Goal: Information Seeking & Learning: Find contact information

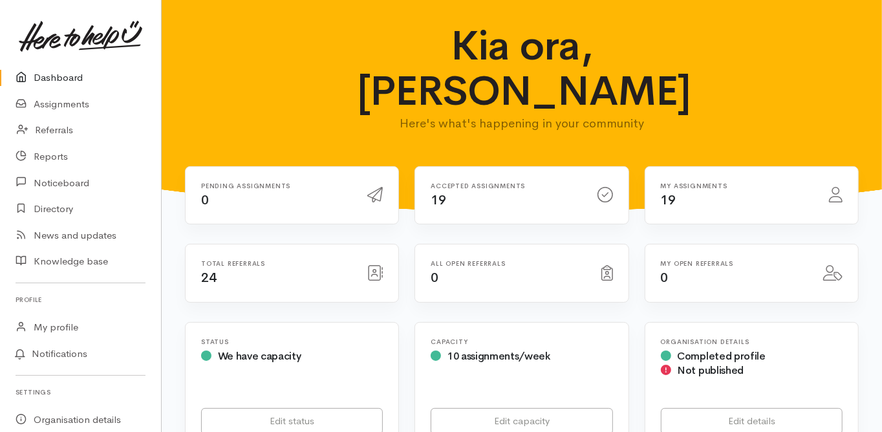
click at [64, 77] on link "Dashboard" at bounding box center [80, 78] width 161 height 27
click at [63, 74] on link "Dashboard" at bounding box center [80, 78] width 161 height 27
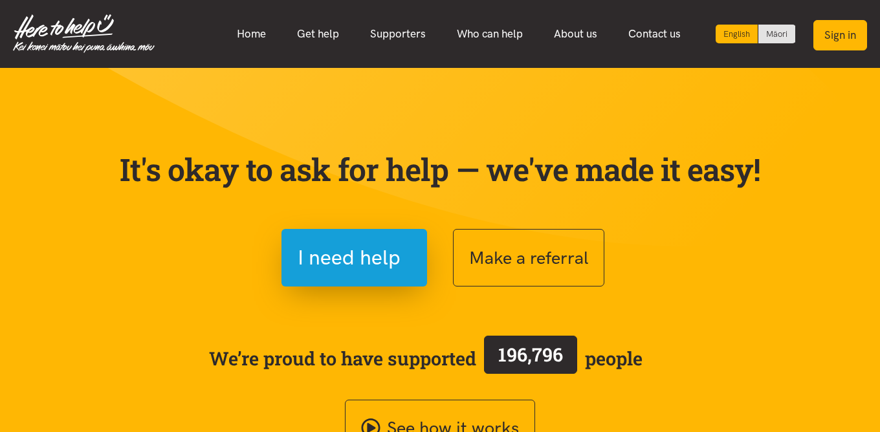
click at [836, 36] on button "Sign in" at bounding box center [840, 35] width 54 height 30
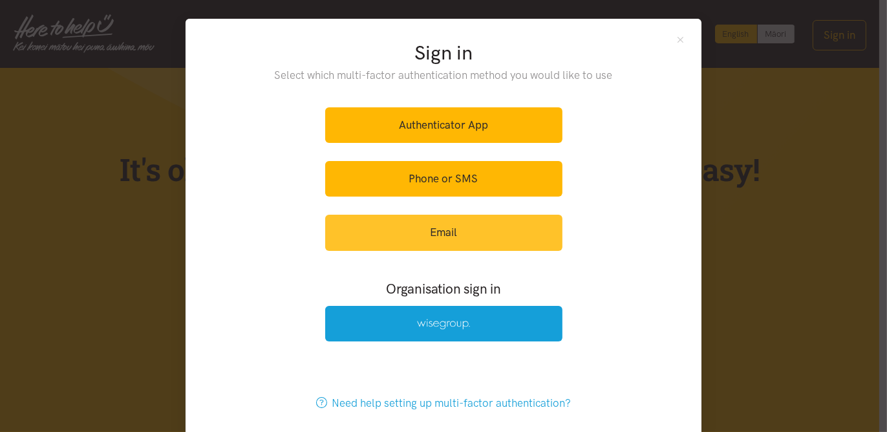
click at [455, 229] on link "Email" at bounding box center [443, 233] width 237 height 36
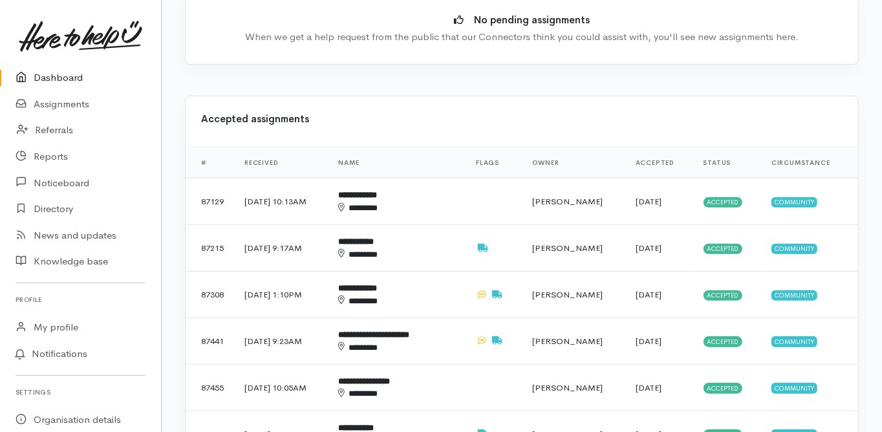
scroll to position [517, 0]
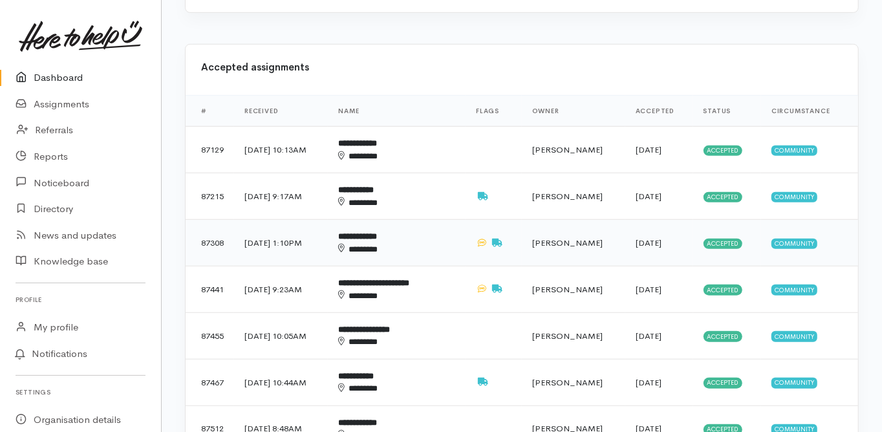
click at [377, 232] on b "**********" at bounding box center [357, 236] width 39 height 8
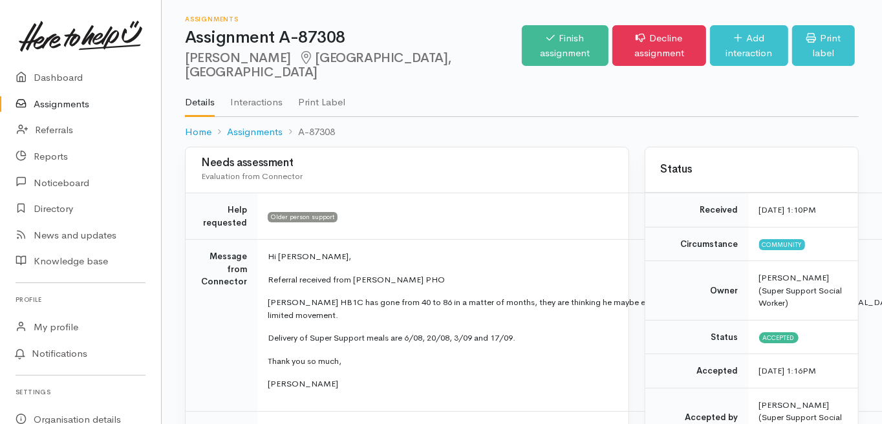
click at [208, 287] on td "Message from Connector" at bounding box center [222, 326] width 72 height 172
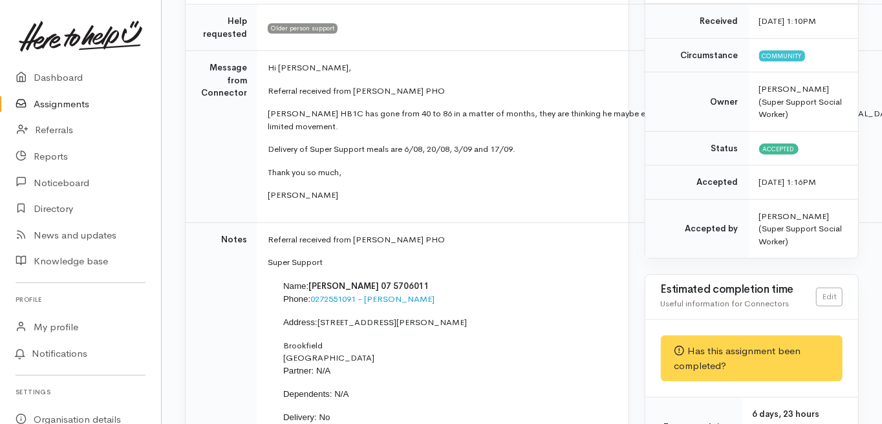
scroll to position [207, 0]
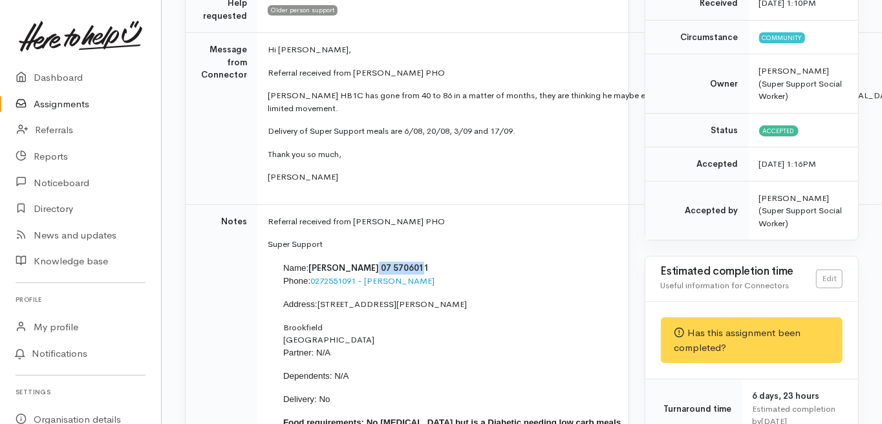
drag, startPoint x: 363, startPoint y: 239, endPoint x: 411, endPoint y: 239, distance: 47.9
click at [411, 262] on p "Name: Gary Watkins 07 5706011 Phone: 0272551091 - Clare" at bounding box center [605, 275] width 645 height 26
copy span "07 5706011"
drag, startPoint x: 316, startPoint y: 276, endPoint x: 398, endPoint y: 278, distance: 82.2
click at [398, 298] on p "Address: 308 Carmichael Road" at bounding box center [605, 304] width 645 height 13
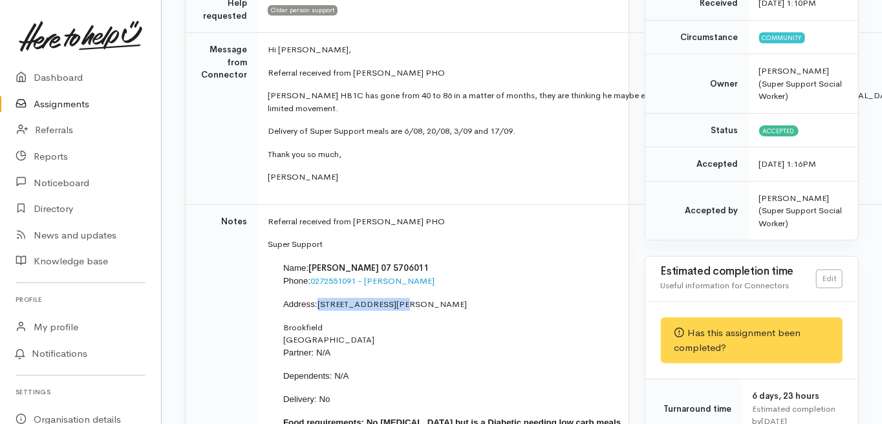
copy p "308 Carmichael Road"
click at [186, 292] on td "Notes" at bounding box center [222, 339] width 72 height 270
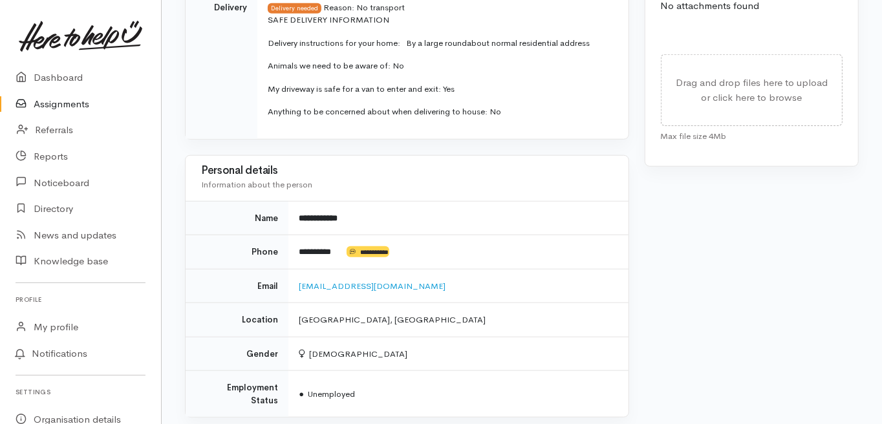
scroll to position [776, 0]
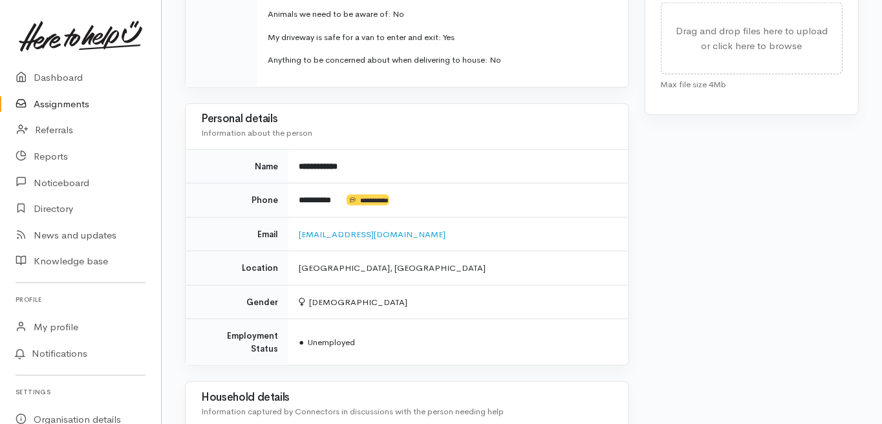
drag, startPoint x: 425, startPoint y: 207, endPoint x: 296, endPoint y: 204, distance: 128.7
click at [296, 217] on td "clare.paterson@wboppho.org.nz" at bounding box center [458, 234] width 340 height 34
copy link "clare.paterson@wboppho.org.nz"
click at [215, 285] on td "Gender" at bounding box center [237, 302] width 103 height 34
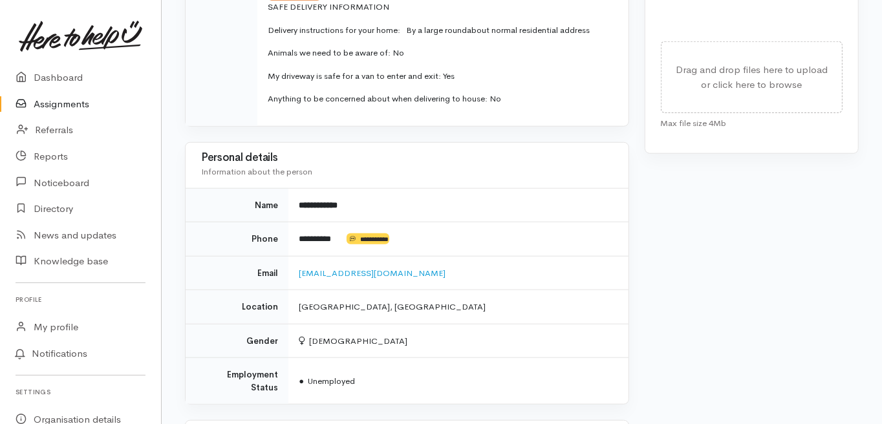
scroll to position [569, 0]
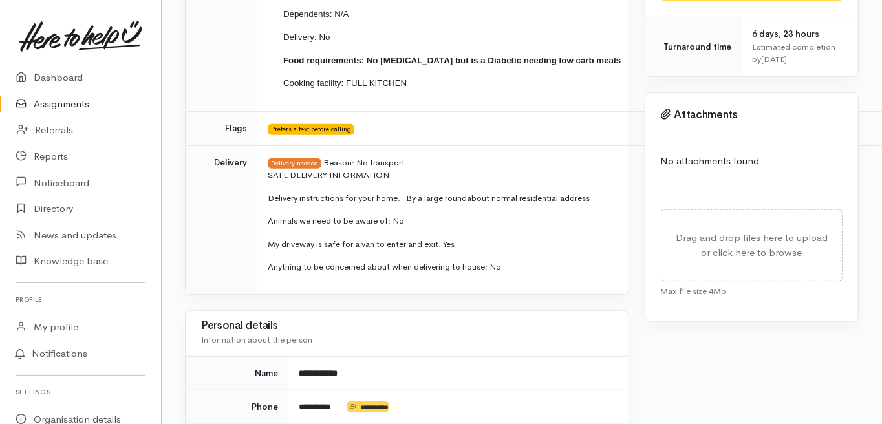
click at [204, 221] on td "Delivery" at bounding box center [222, 220] width 72 height 149
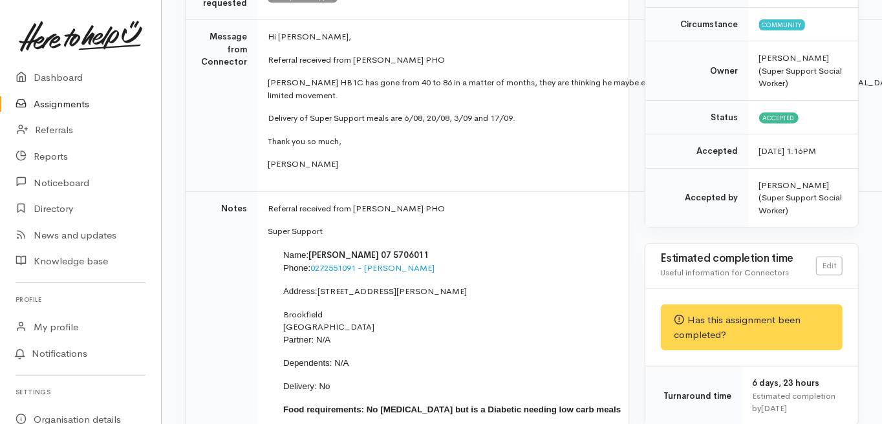
scroll to position [207, 0]
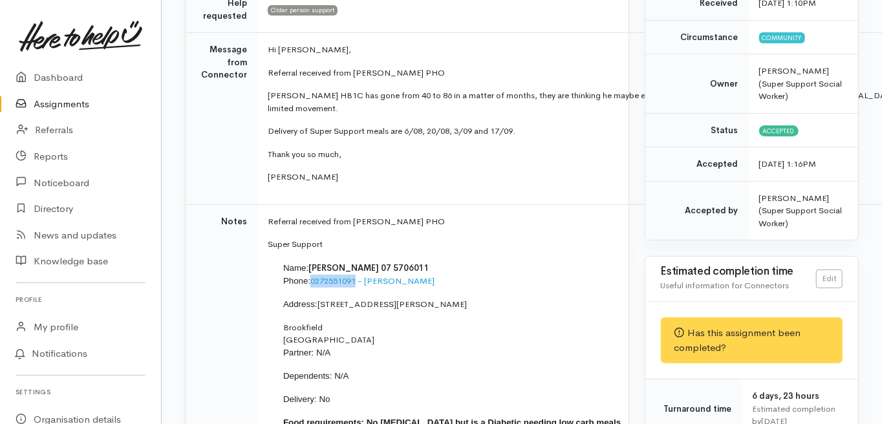
drag, startPoint x: 308, startPoint y: 253, endPoint x: 356, endPoint y: 248, distance: 47.5
click at [356, 262] on p "Name: Gary Watkins 07 5706011 Phone: 0272551091 - Clare" at bounding box center [605, 275] width 645 height 26
copy link "0272551091"
click at [592, 298] on td "Name: Gary Watkins 07 5706011 Phone: 0272551091 - Clare Address: 308 Carmichael…" at bounding box center [606, 362] width 676 height 202
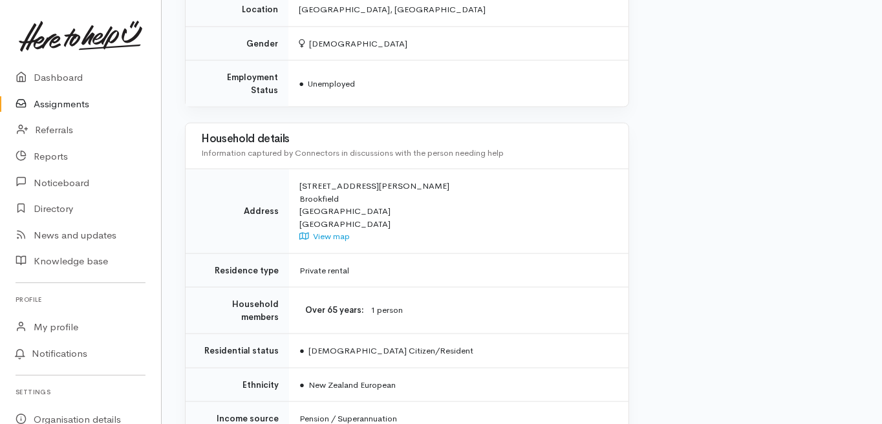
scroll to position [1087, 0]
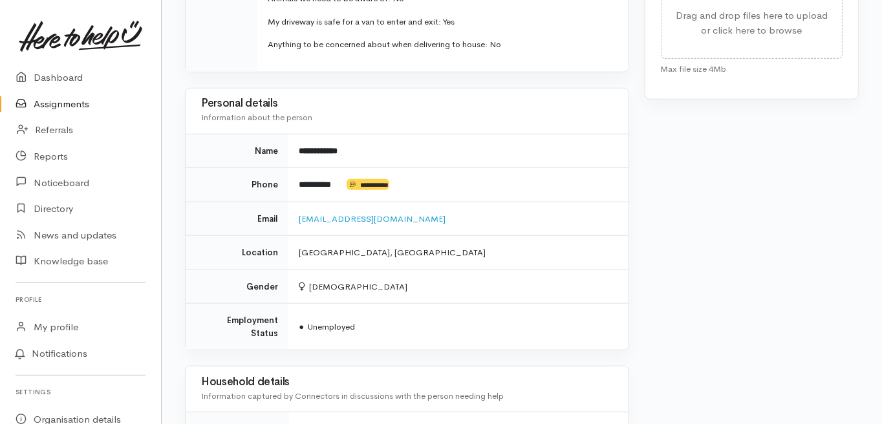
scroll to position [776, 0]
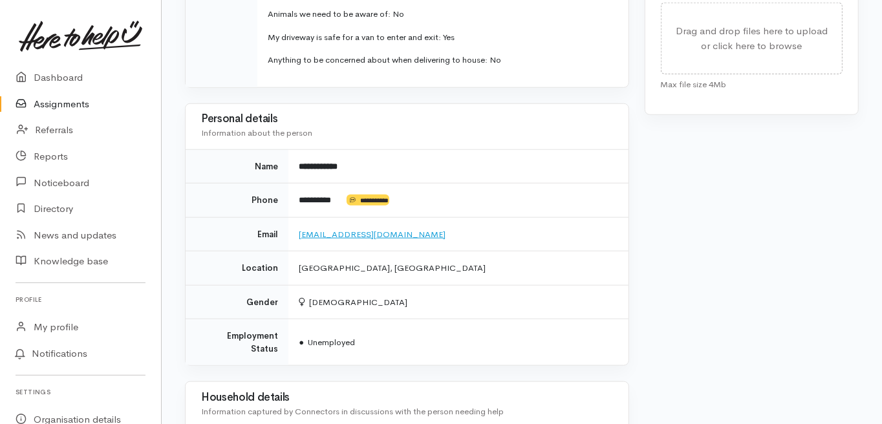
click at [338, 229] on link "clare.paterson@wboppho.org.nz" at bounding box center [372, 234] width 147 height 11
click at [181, 237] on div "Needs assessment Evaluation from Connector Help requested Older person support …" at bounding box center [407, 98] width 460 height 1455
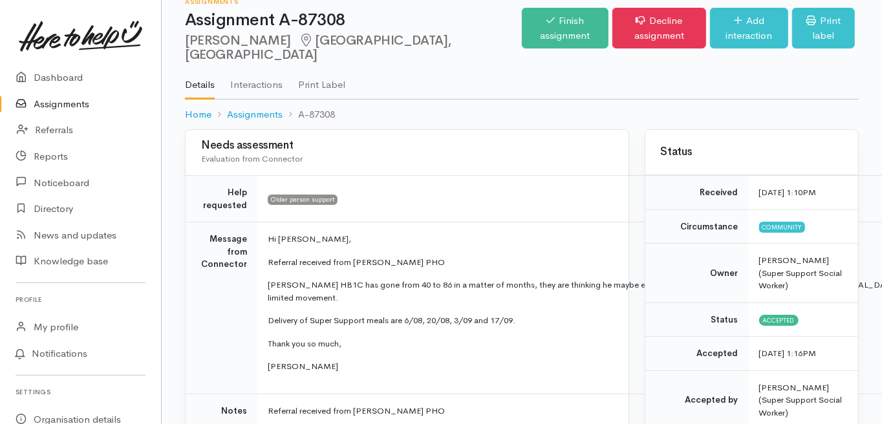
scroll to position [0, 0]
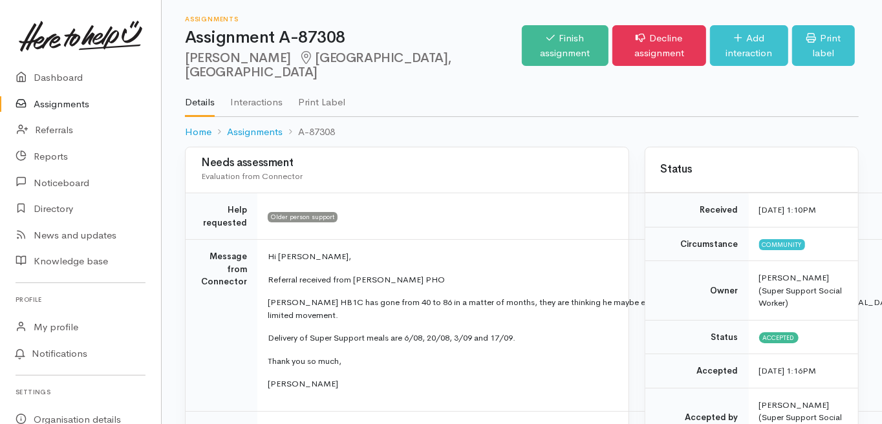
click at [219, 341] on td "Message from Connector" at bounding box center [222, 326] width 72 height 172
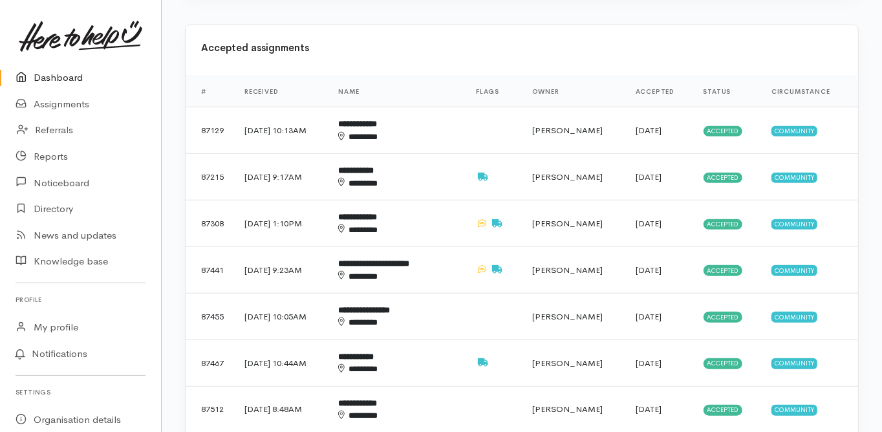
scroll to position [517, 0]
